Goal: Check status: Check status

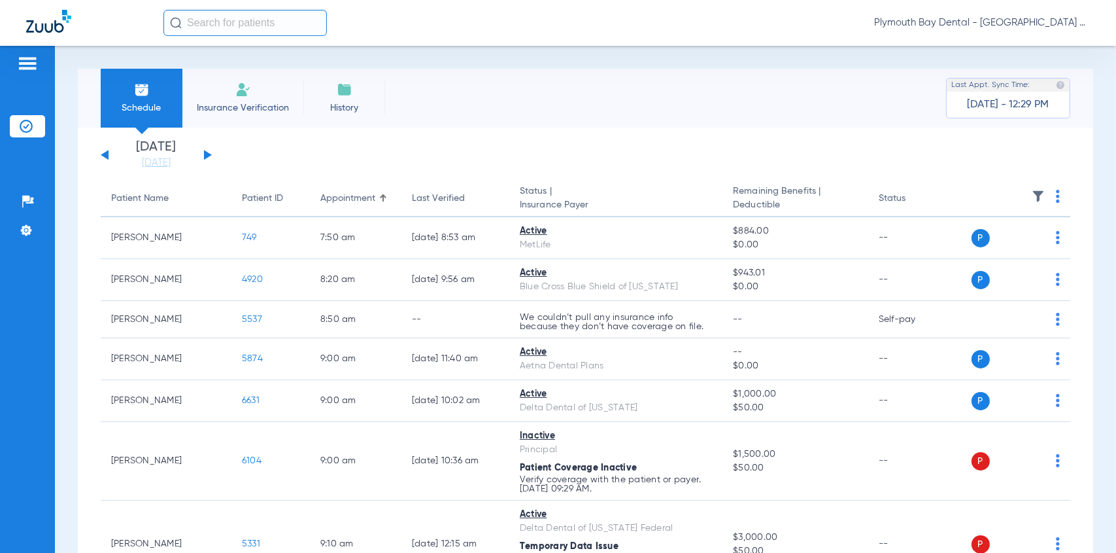
click at [215, 22] on input "text" at bounding box center [244, 23] width 163 height 26
drag, startPoint x: 219, startPoint y: 26, endPoint x: 251, endPoint y: 1, distance: 40.1
click at [220, 24] on input "text" at bounding box center [244, 23] width 163 height 26
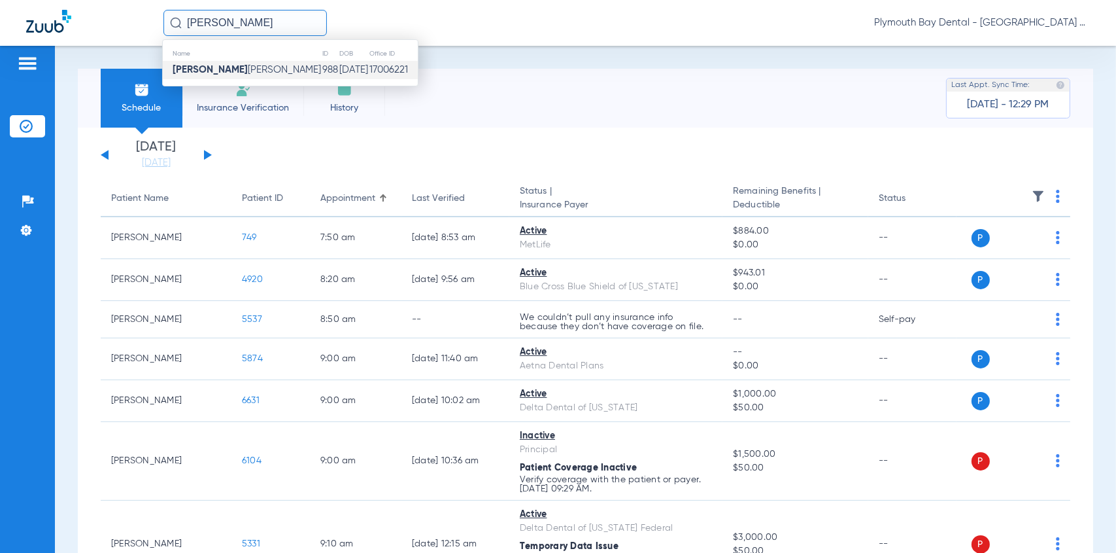
type input "[PERSON_NAME]"
click at [224, 71] on span "[PERSON_NAME]" at bounding box center [247, 70] width 148 height 10
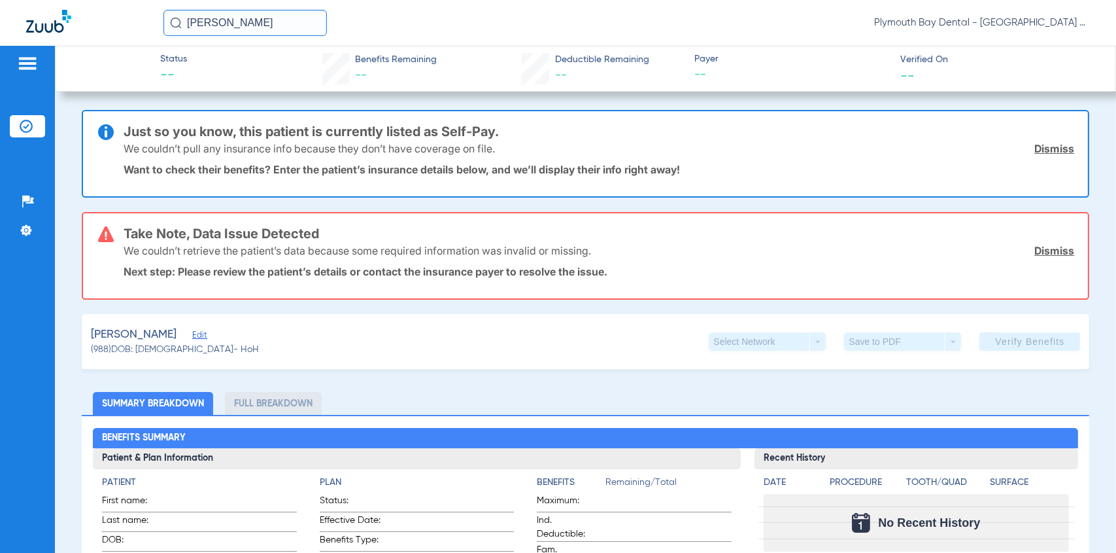
click at [238, 27] on input "[PERSON_NAME]" at bounding box center [244, 23] width 163 height 26
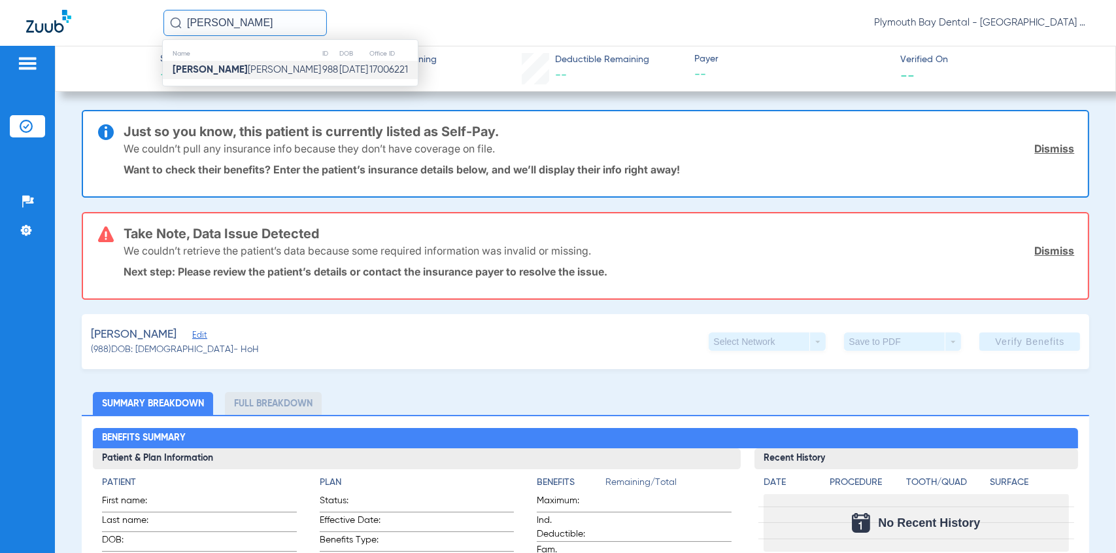
click at [230, 73] on span "[PERSON_NAME]" at bounding box center [247, 70] width 148 height 10
